Goal: Navigation & Orientation: Find specific page/section

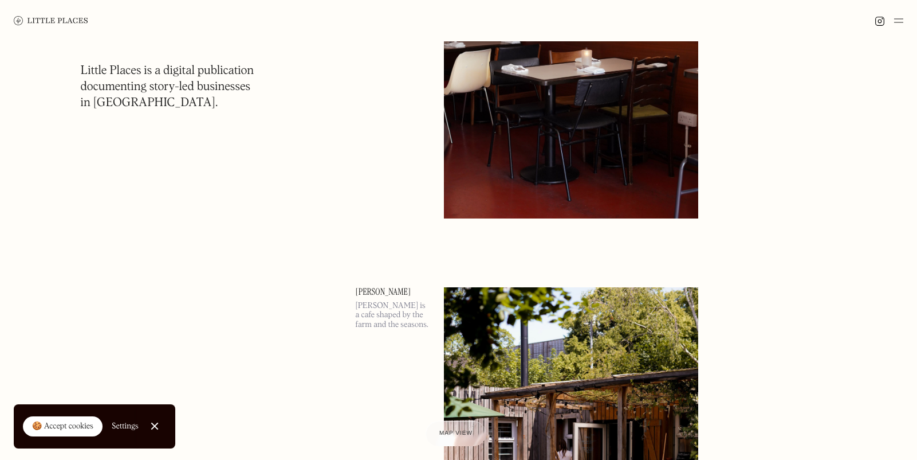
scroll to position [7334, 0]
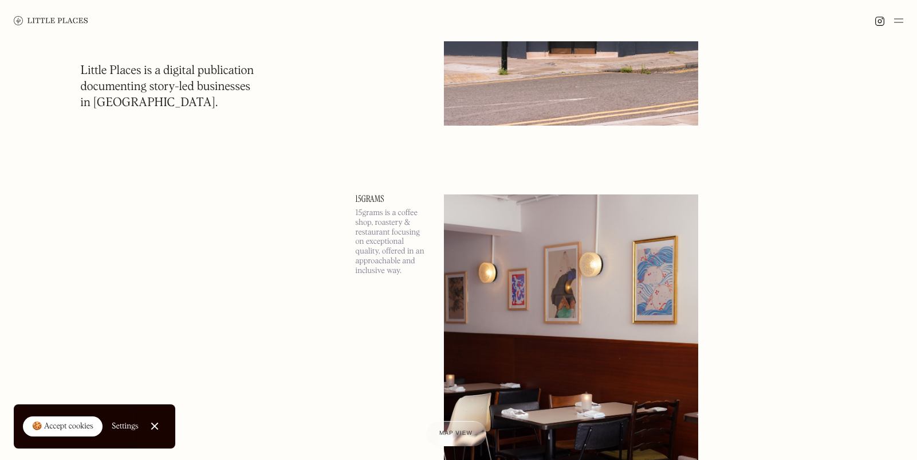
click at [897, 22] on img at bounding box center [898, 21] width 9 height 14
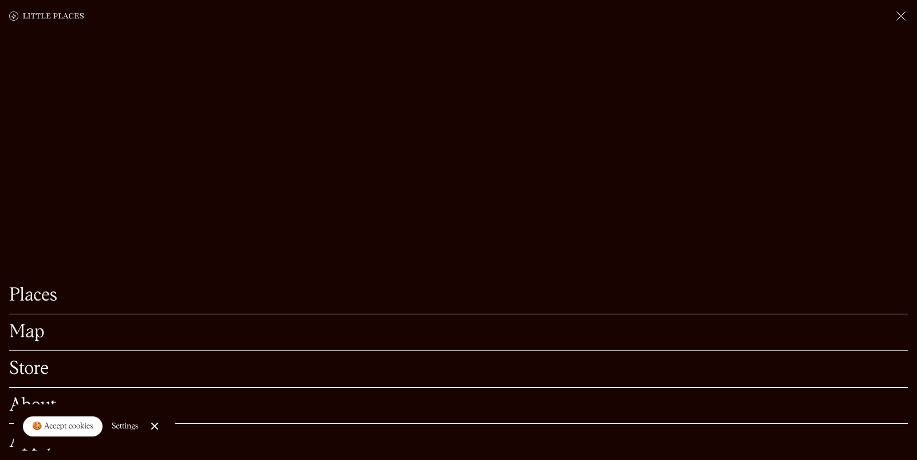
scroll to position [7506, 0]
click at [50, 396] on link "About" at bounding box center [458, 405] width 899 height 18
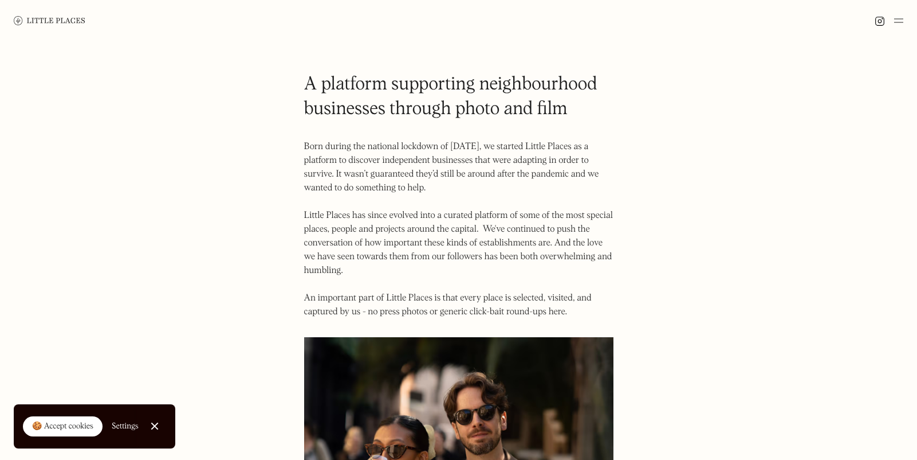
click at [163, 428] on link "Close Cookie Popup" at bounding box center [154, 425] width 23 height 23
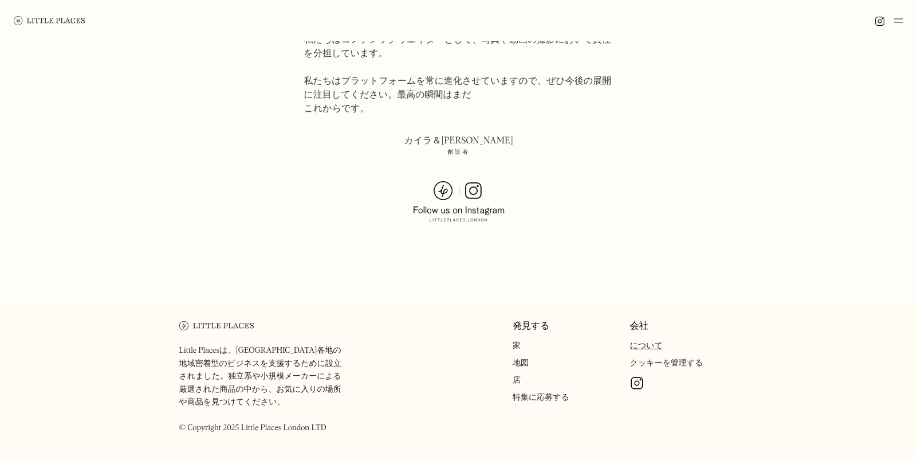
scroll to position [859, 0]
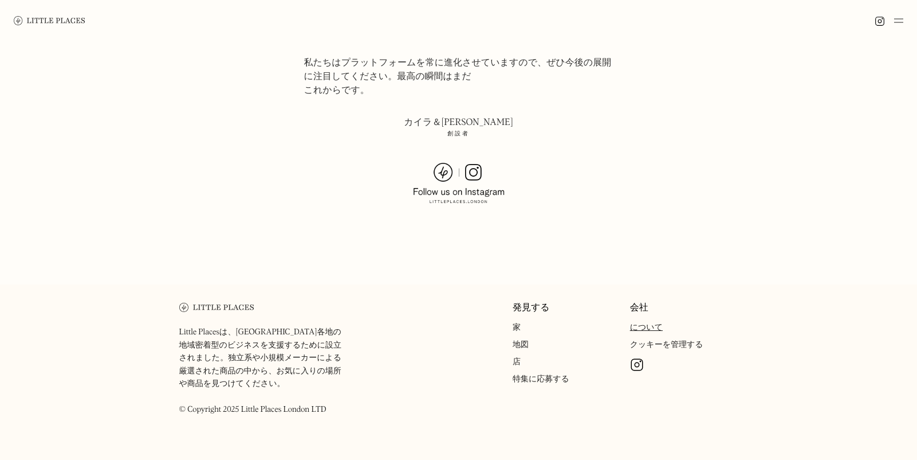
click at [515, 323] on font "家" at bounding box center [517, 327] width 8 height 8
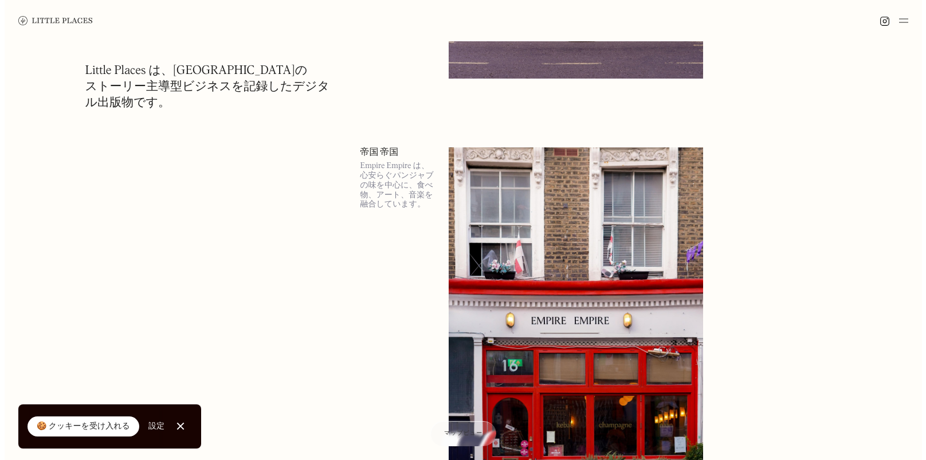
scroll to position [859, 0]
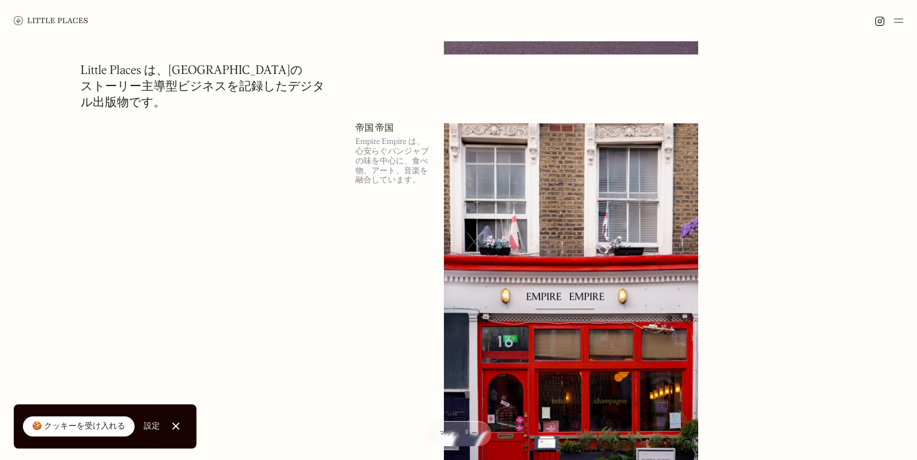
click at [583, 253] on img at bounding box center [571, 307] width 254 height 368
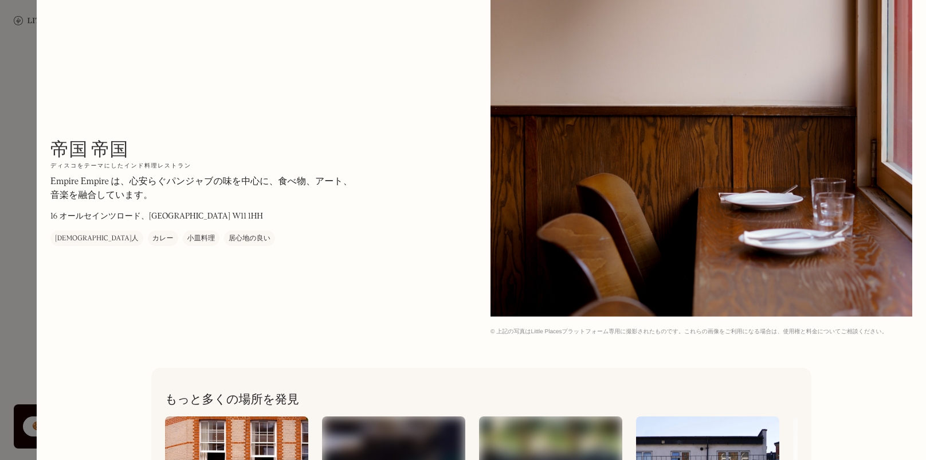
scroll to position [1990, 0]
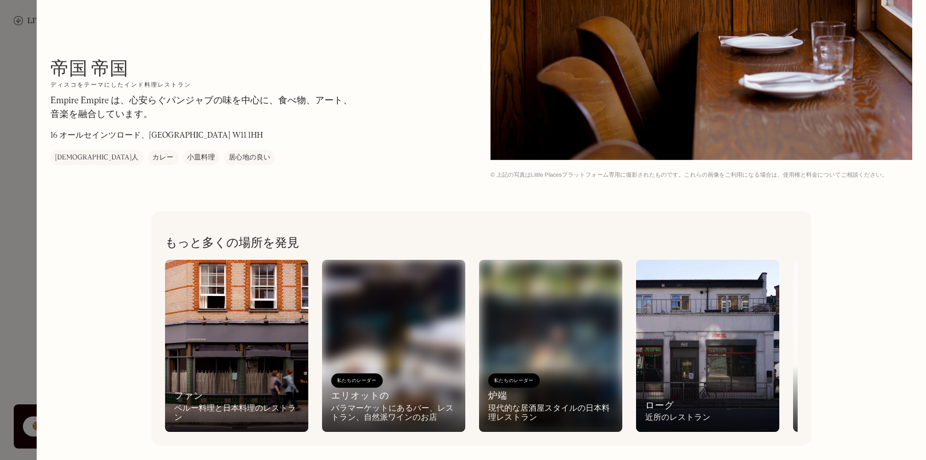
click at [219, 328] on img at bounding box center [236, 346] width 143 height 172
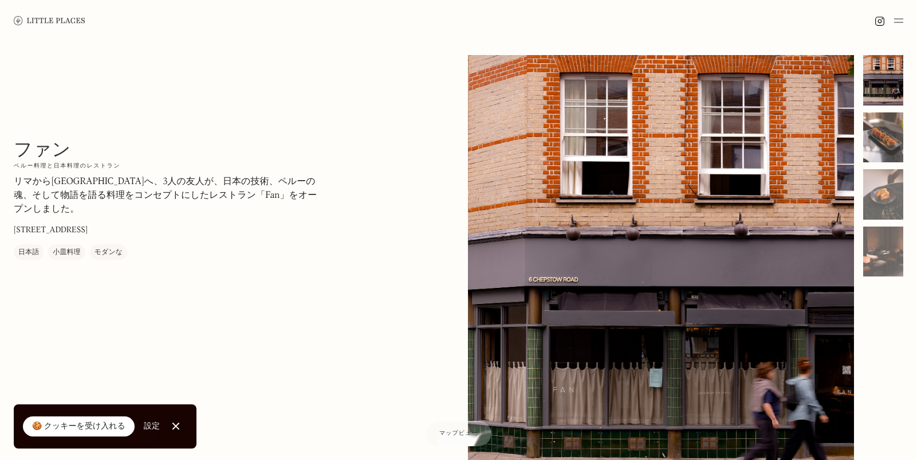
click at [893, 124] on div at bounding box center [883, 137] width 40 height 50
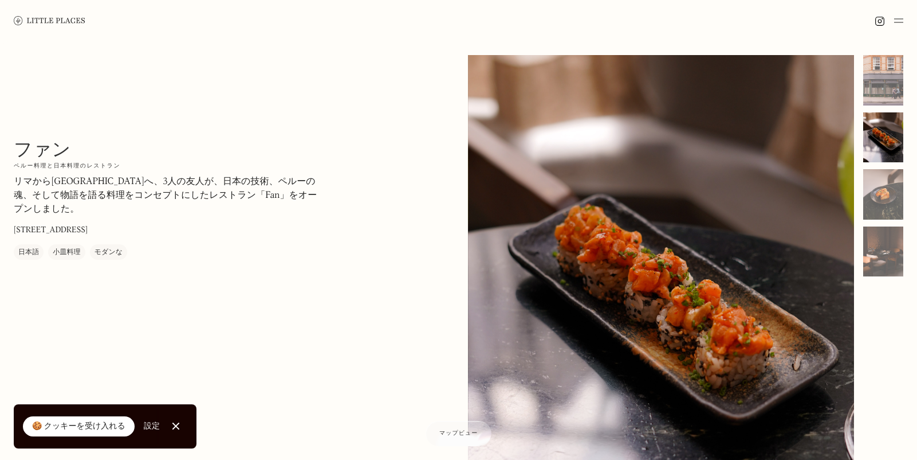
drag, startPoint x: 886, startPoint y: 182, endPoint x: 886, endPoint y: 220, distance: 38.4
click at [886, 185] on div at bounding box center [883, 194] width 40 height 50
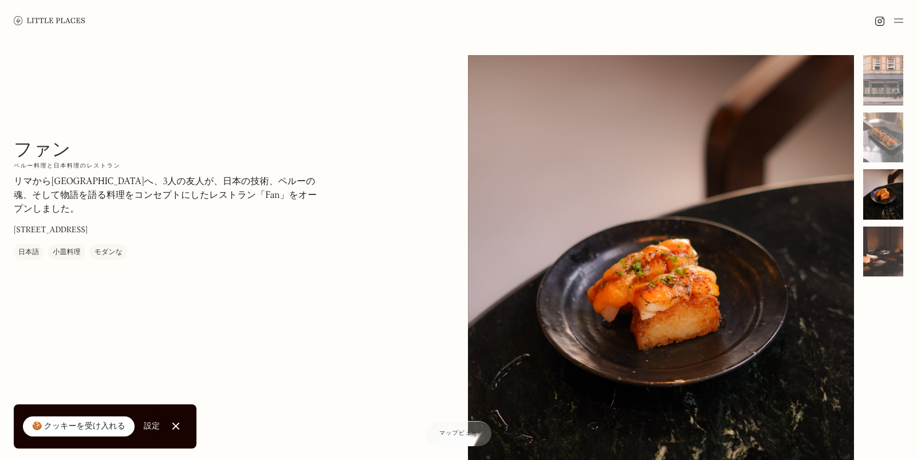
click at [879, 241] on div at bounding box center [883, 251] width 40 height 50
